Goal: Information Seeking & Learning: Learn about a topic

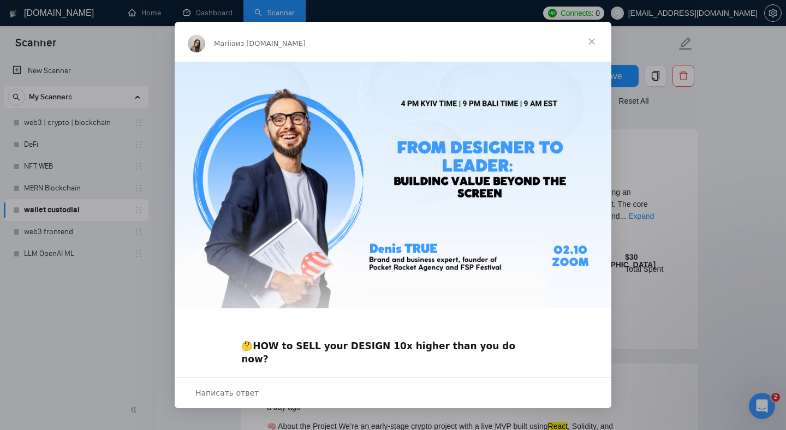
click at [593, 40] on span "Закрыть" at bounding box center [591, 41] width 39 height 39
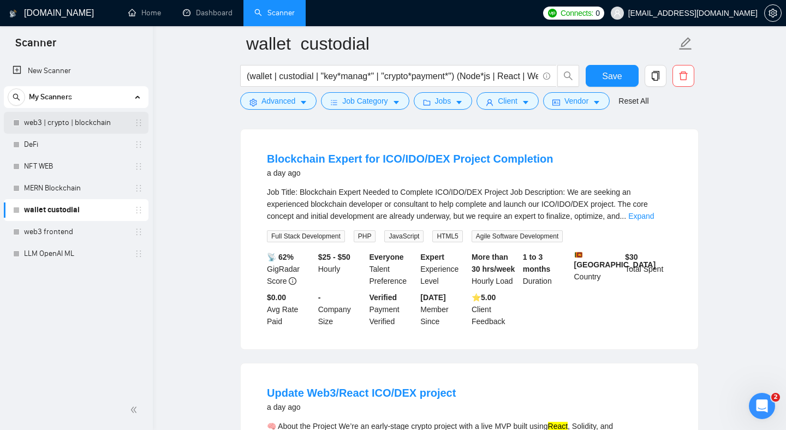
click at [68, 125] on link "web3 | crypto | blockchain" at bounding box center [76, 123] width 104 height 22
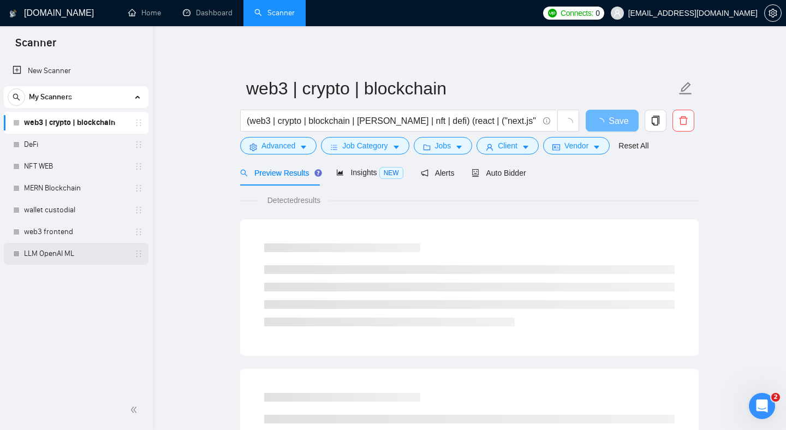
click at [54, 259] on link "LLM OpenAI ML" at bounding box center [76, 254] width 104 height 22
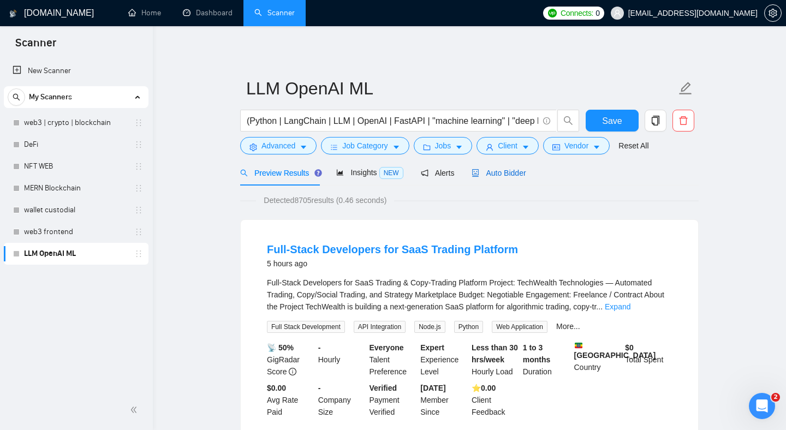
click at [494, 173] on span "Auto Bidder" at bounding box center [499, 173] width 54 height 9
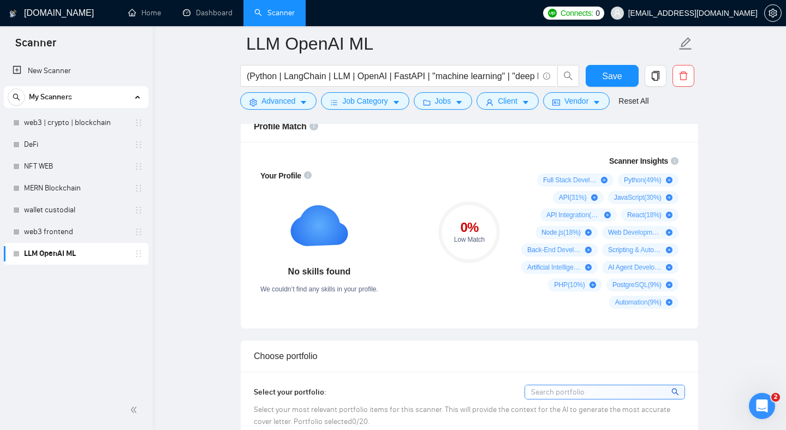
scroll to position [765, 0]
click at [345, 76] on input "(Python | LangChain | LLM | OpenAI | FastAPI | "machine learning" | "deep learn…" at bounding box center [393, 76] width 292 height 14
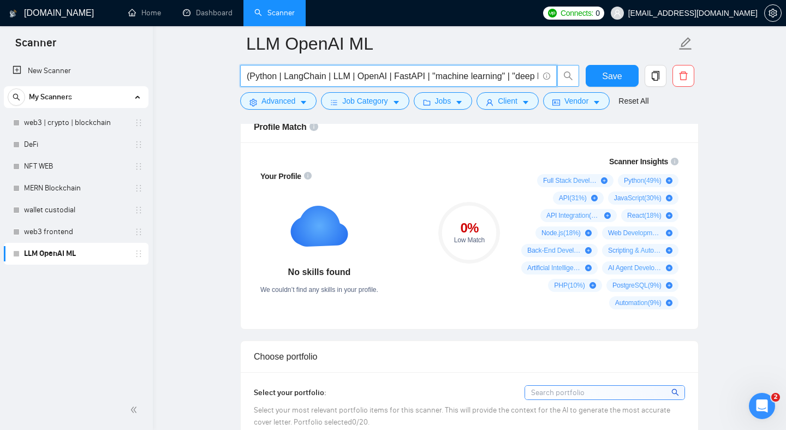
scroll to position [0, 158]
drag, startPoint x: 358, startPoint y: 76, endPoint x: 560, endPoint y: 81, distance: 202.1
click at [560, 82] on span "(Python | LangChain | LLM | OpenAI | FastAPI | "machine learning" | "deep learn…" at bounding box center [410, 76] width 340 height 22
click at [483, 76] on input "(Python | LangChain | LLM | OpenAI | FastAPI | "machine learning" | "deep learn…" at bounding box center [393, 76] width 292 height 14
drag, startPoint x: 536, startPoint y: 77, endPoint x: 501, endPoint y: 75, distance: 34.5
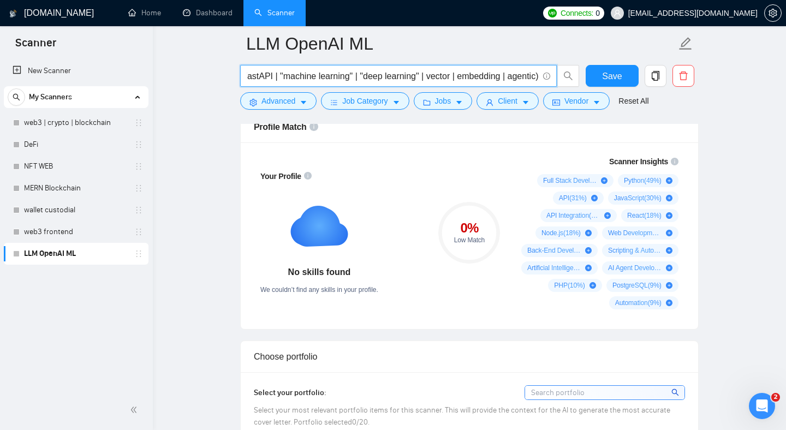
click at [501, 75] on input "(Python | LangChain | LLM | OpenAI | FastAPI | "machine learning" | "deep learn…" at bounding box center [393, 76] width 292 height 14
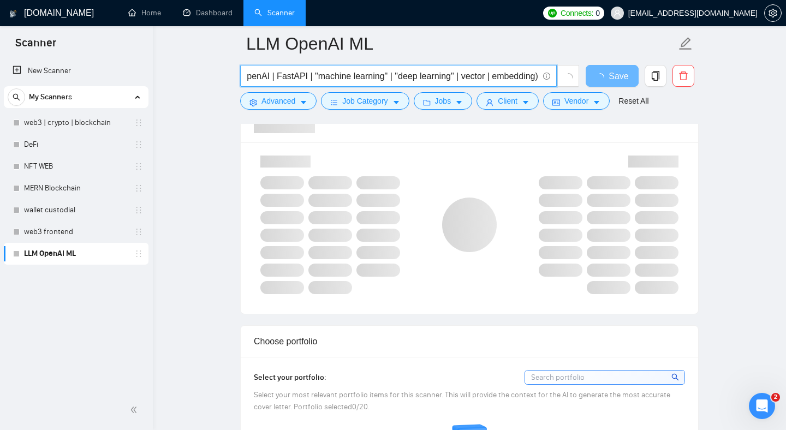
click at [453, 72] on input "(Python | LangChain | LLM | OpenAI | FastAPI | "machine learning" | "deep learn…" at bounding box center [393, 76] width 292 height 14
click at [481, 76] on input "(Python | LangChain | LLM | OpenAI | FastAPI | "machine learning" | "deep learn…" at bounding box center [393, 76] width 292 height 14
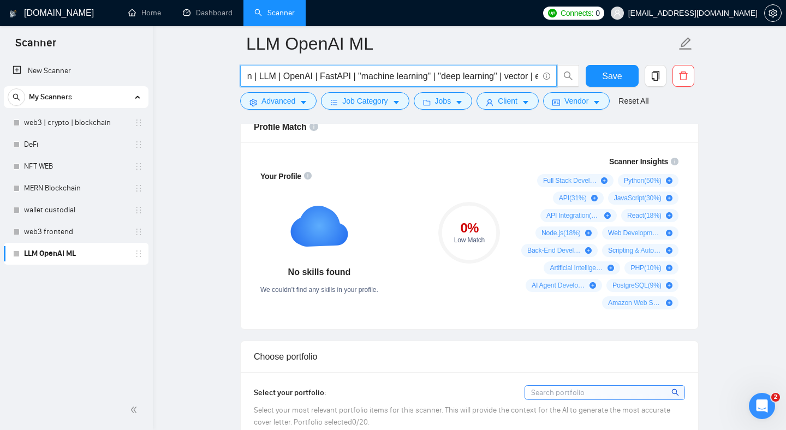
scroll to position [0, 0]
drag, startPoint x: 499, startPoint y: 76, endPoint x: 224, endPoint y: 82, distance: 274.8
click at [313, 82] on input "(Python | LangChain | LLM | OpenAI | FastAPI | "machine learning" | "deep learn…" at bounding box center [393, 76] width 292 height 14
drag, startPoint x: 328, startPoint y: 76, endPoint x: 286, endPoint y: 74, distance: 42.1
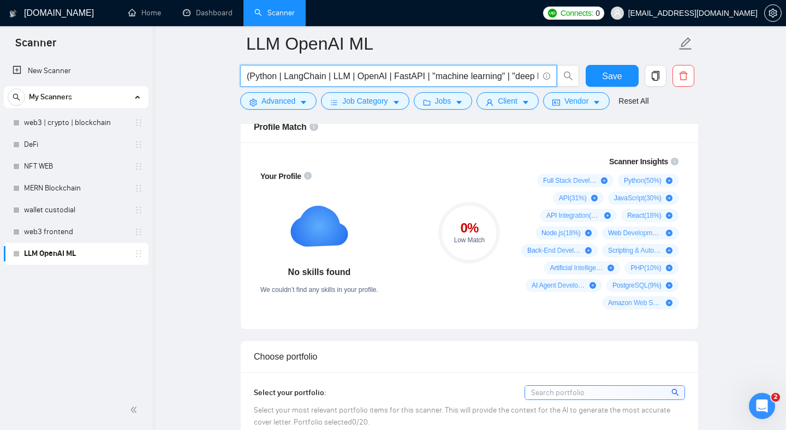
click at [286, 74] on input "(Python | LangChain | LLM | OpenAI | FastAPI | "machine learning" | "deep learn…" at bounding box center [393, 76] width 292 height 14
type input "(Python | LLM | OpenAI | FastAPI | "machine learning" | "deep learning" | vecto…"
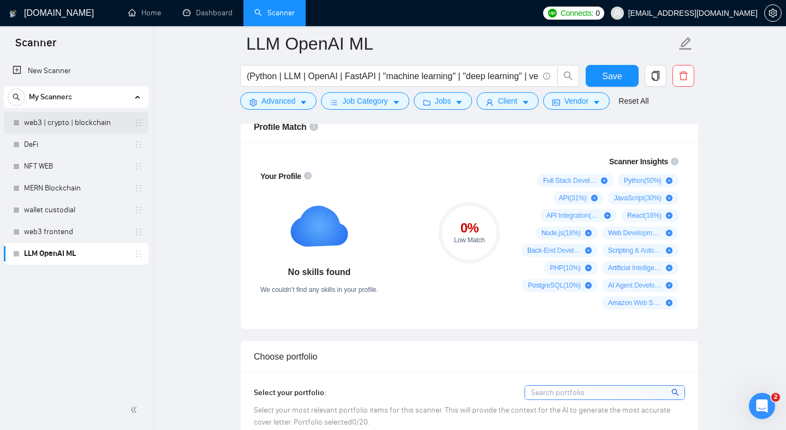
click at [84, 130] on link "web3 | crypto | blockchain" at bounding box center [76, 123] width 104 height 22
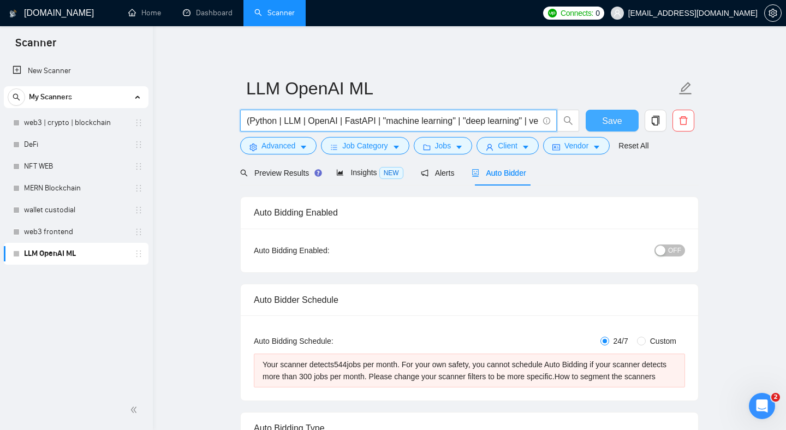
scroll to position [0, 73]
drag, startPoint x: 333, startPoint y: 121, endPoint x: 609, endPoint y: 128, distance: 277.0
click at [609, 128] on div "(Python | LLM | OpenAI | FastAPI | "machine learning" | "deep learning" | vecto…" at bounding box center [467, 123] width 459 height 27
click at [479, 123] on input "(Python | LLM | OpenAI | FastAPI | "machine learning" | "deep learning" | vecto…" at bounding box center [393, 121] width 292 height 14
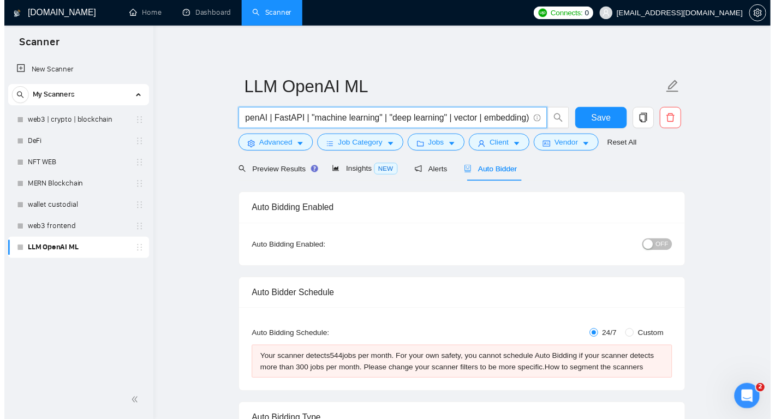
scroll to position [0, 0]
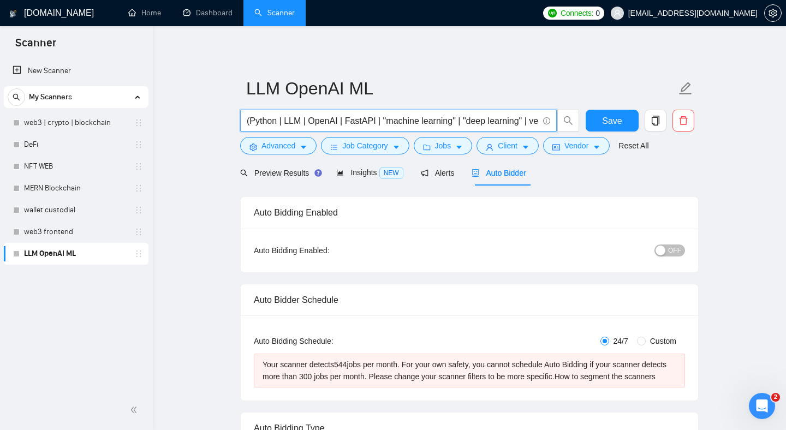
drag, startPoint x: 510, startPoint y: 122, endPoint x: 218, endPoint y: 123, distance: 291.1
click at [315, 123] on input "(Python | LLM | OpenAI | FastAPI | "machine learning" | "deep learning" | vecto…" at bounding box center [393, 121] width 292 height 14
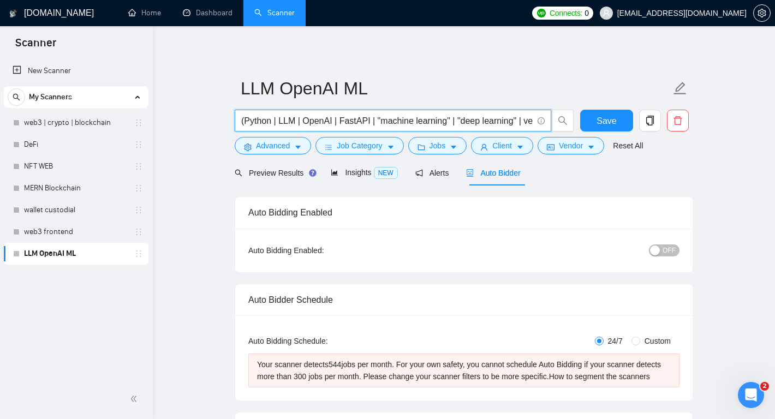
drag, startPoint x: 370, startPoint y: 121, endPoint x: 339, endPoint y: 120, distance: 31.1
click at [339, 120] on input "(Python | LLM | OpenAI | FastAPI | "machine learning" | "deep learning" | vecto…" at bounding box center [387, 121] width 292 height 14
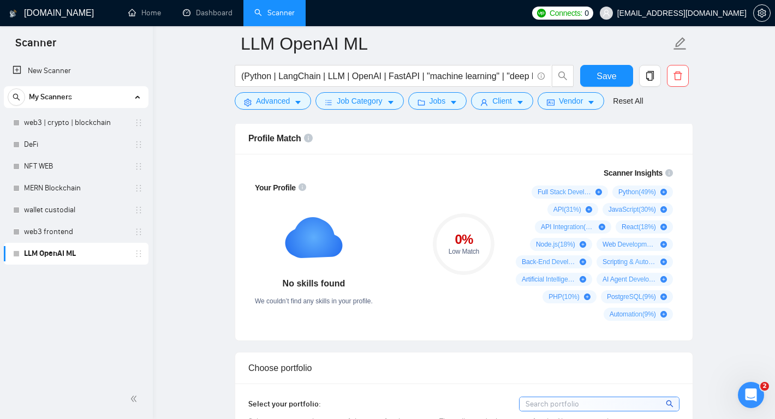
scroll to position [753, 0]
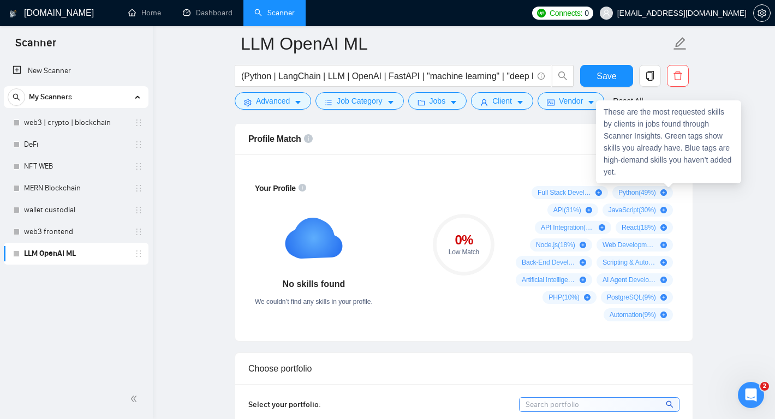
click at [668, 177] on icon "info-circle" at bounding box center [670, 174] width 8 height 8
click at [671, 177] on icon "info-circle" at bounding box center [670, 174] width 8 height 8
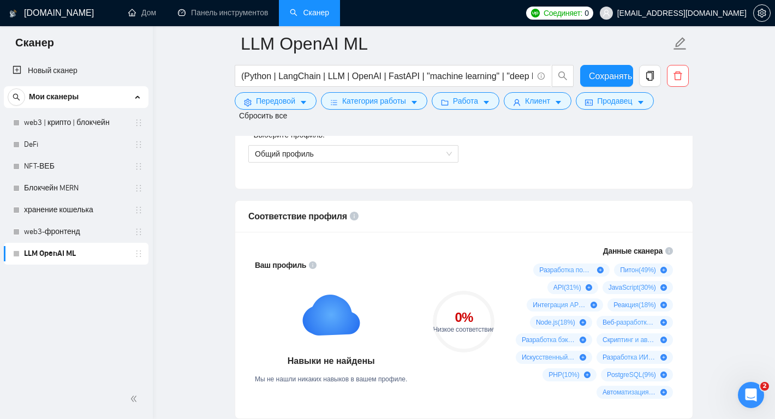
click at [672, 251] on icon "инфо-круг" at bounding box center [670, 251] width 8 height 8
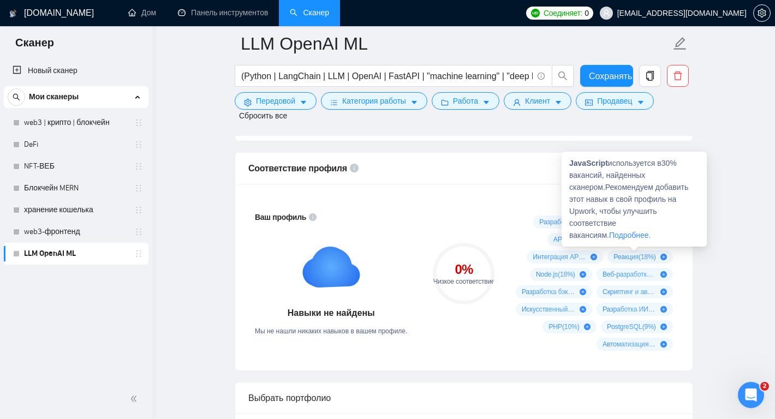
scroll to position [804, 0]
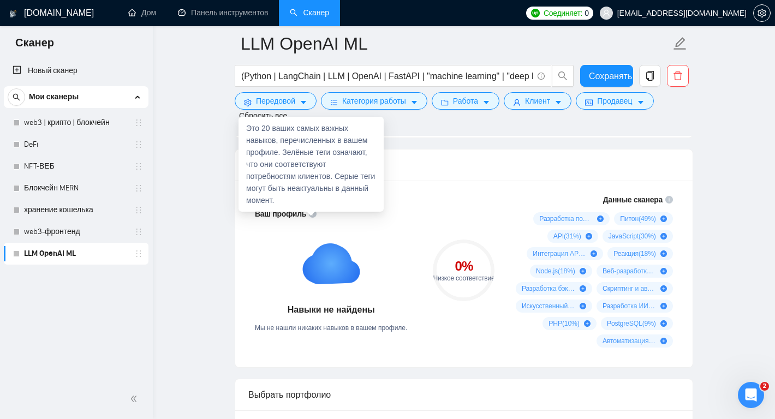
click at [313, 213] on icon "инфо-круг" at bounding box center [313, 214] width 8 height 8
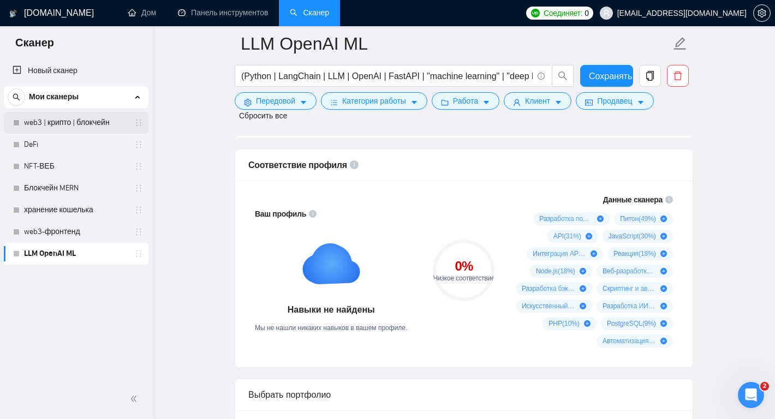
click at [61, 129] on link "web3 | крипто | блокчейн" at bounding box center [76, 123] width 104 height 22
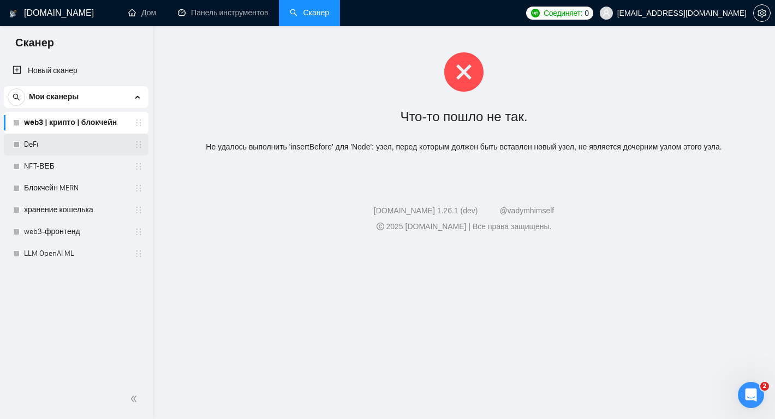
click at [35, 152] on link "DeFi" at bounding box center [76, 145] width 104 height 22
